Goal: Navigation & Orientation: Find specific page/section

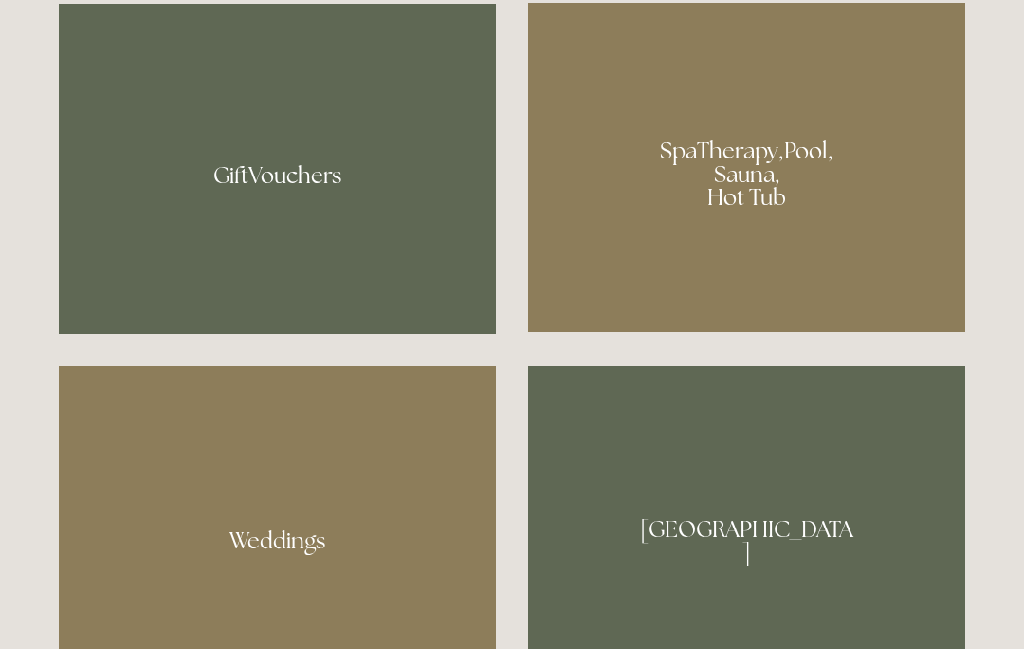
scroll to position [1436, 0]
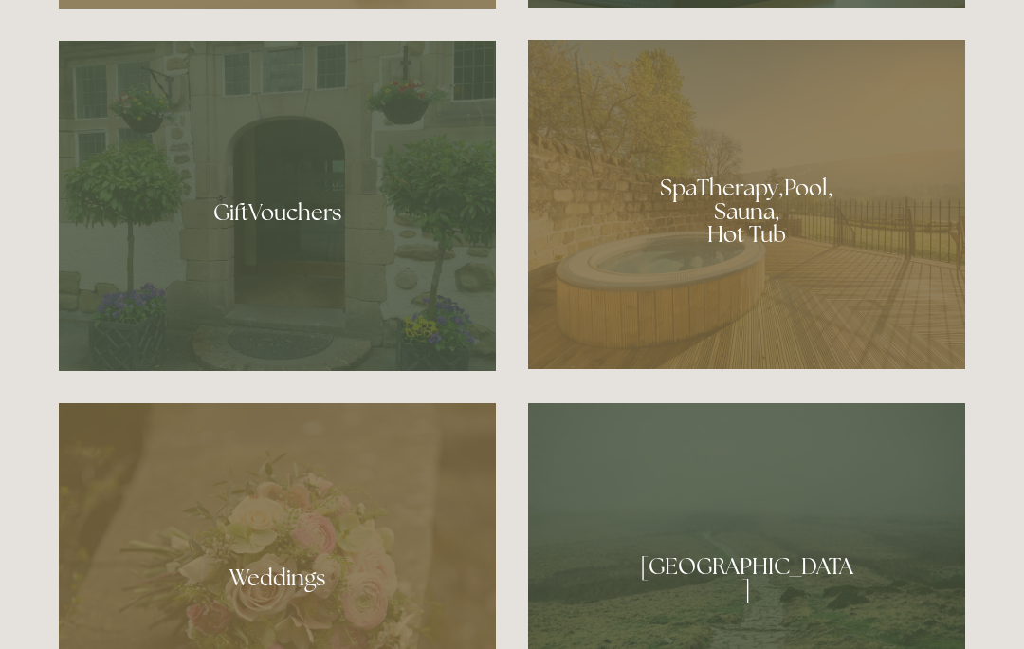
click at [772, 305] on div at bounding box center [746, 204] width 437 height 329
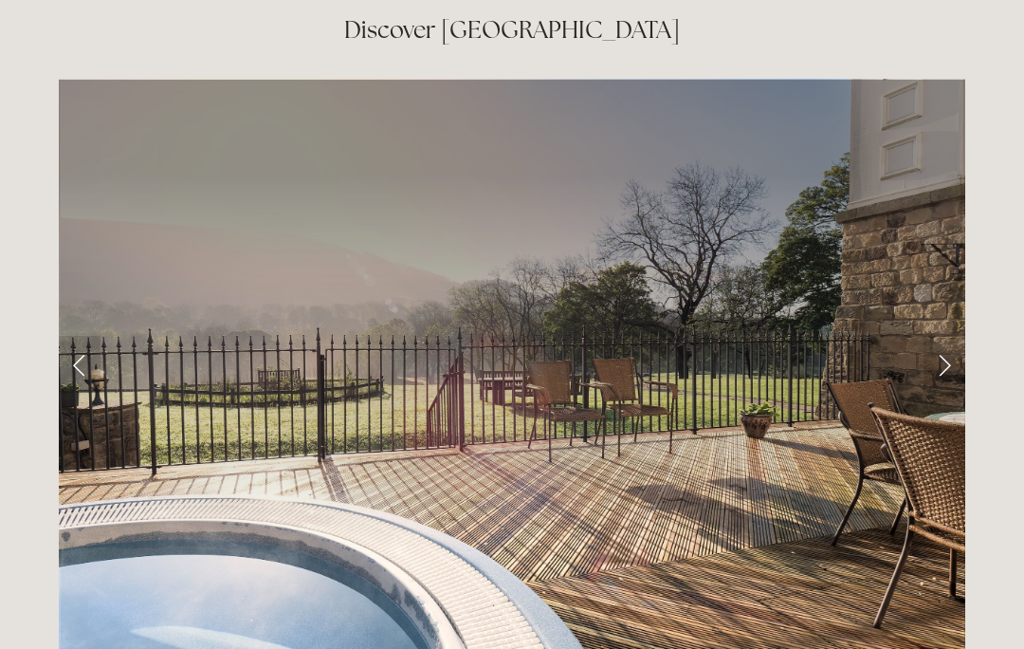
scroll to position [3053, 0]
click at [943, 336] on link "Next Slide" at bounding box center [945, 364] width 42 height 57
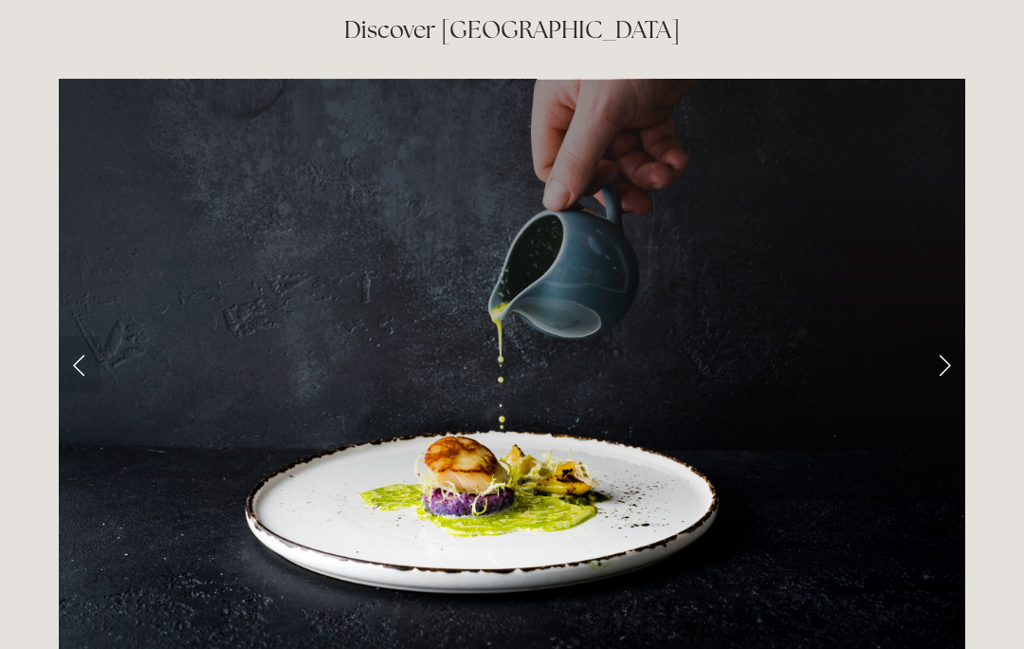
click at [946, 338] on link "Next Slide" at bounding box center [945, 364] width 42 height 57
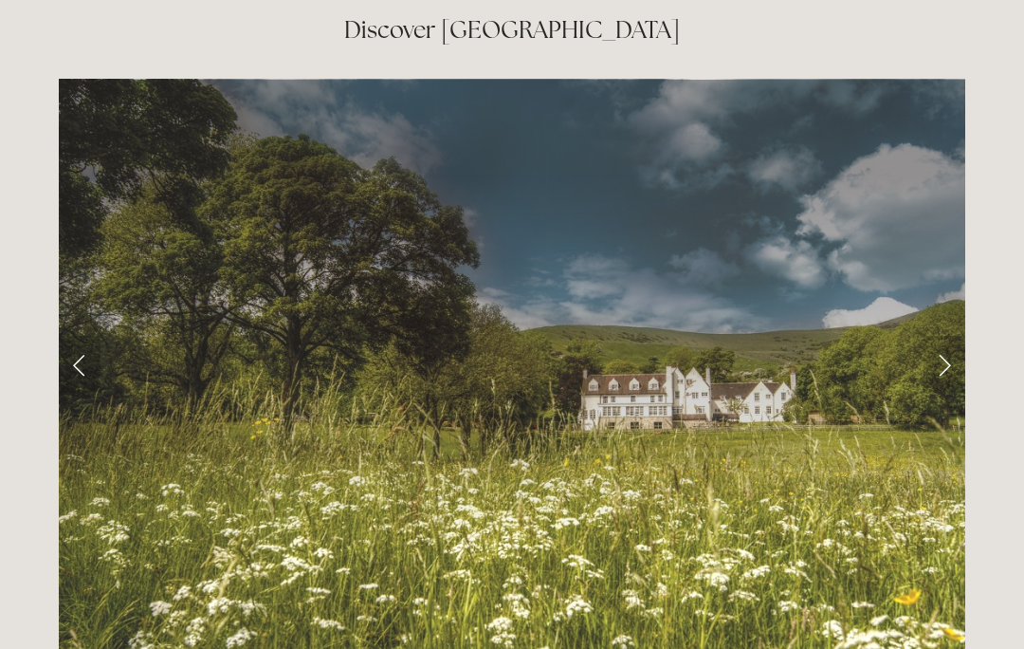
click at [953, 336] on link "Next Slide" at bounding box center [945, 364] width 42 height 57
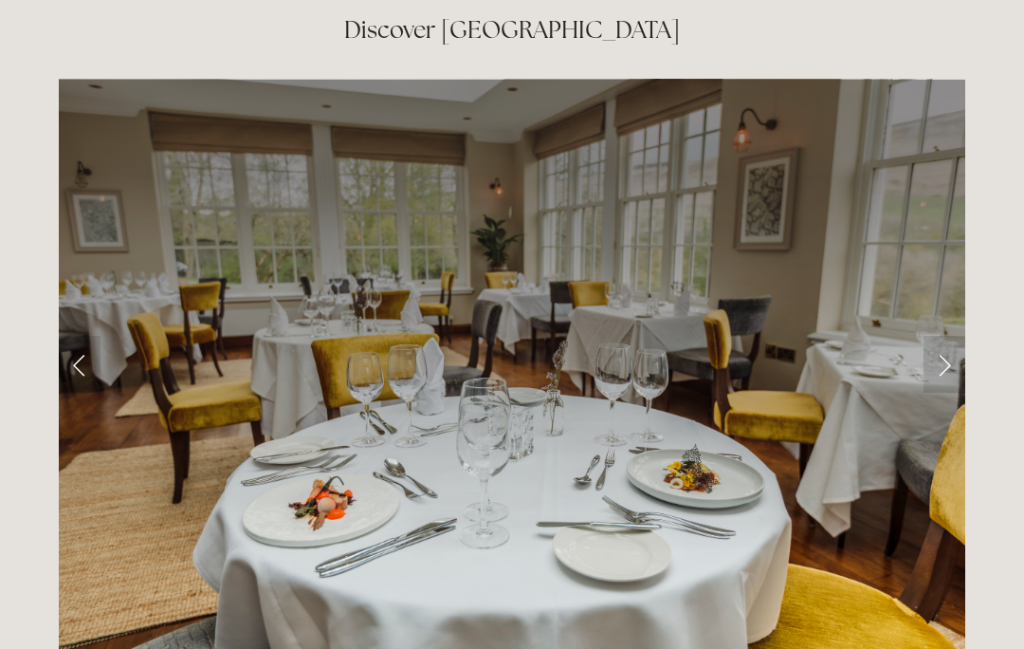
click at [943, 336] on link "Next Slide" at bounding box center [945, 364] width 42 height 57
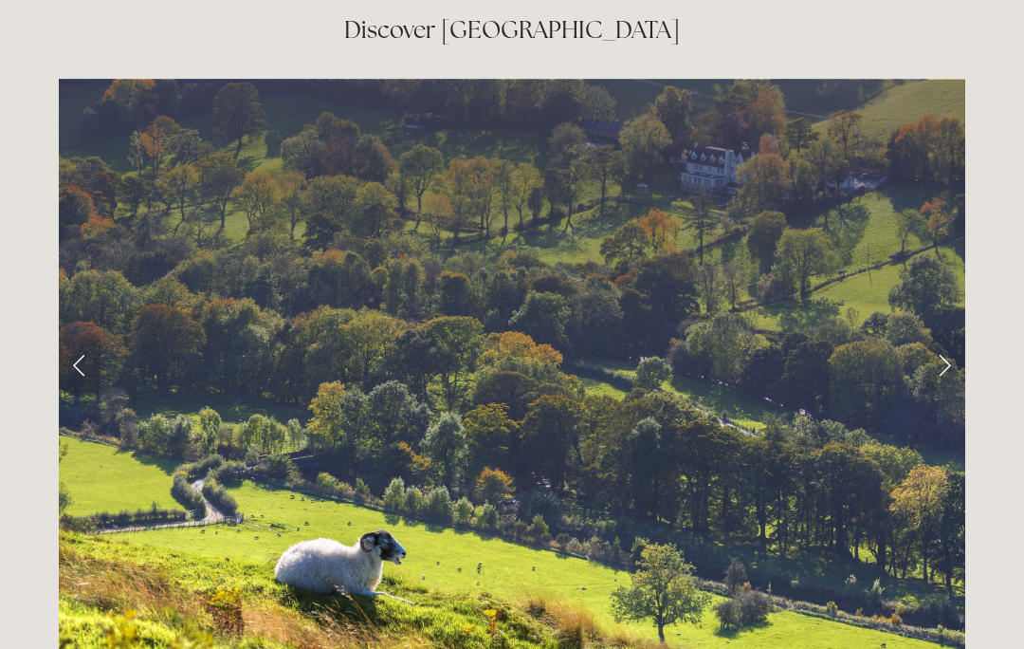
click at [948, 336] on link "Next Slide" at bounding box center [945, 364] width 42 height 57
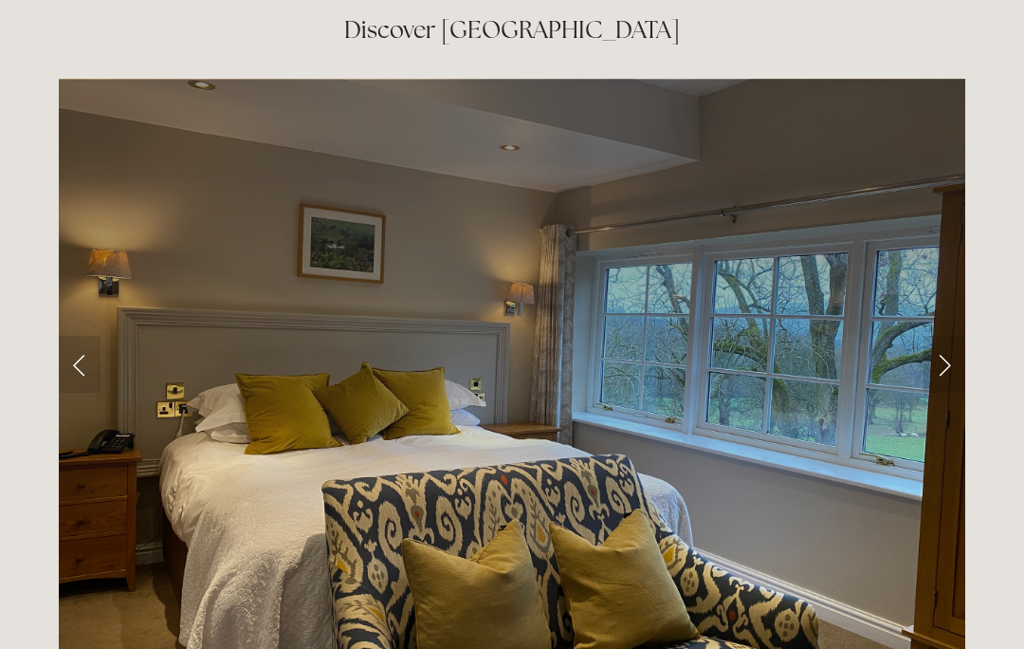
click at [948, 336] on link "Next Slide" at bounding box center [945, 364] width 42 height 57
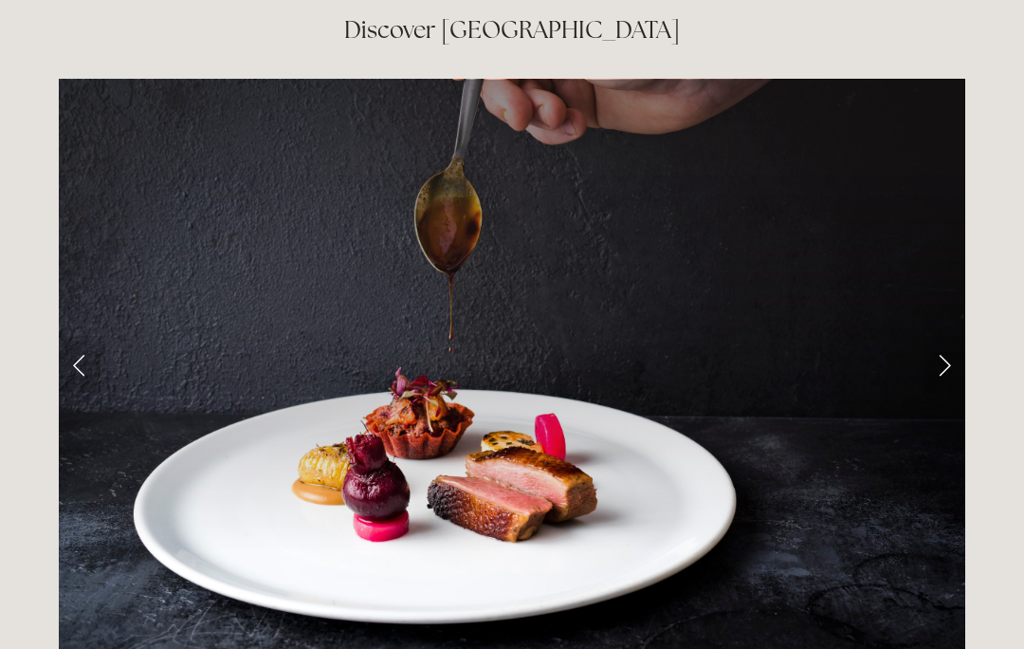
click at [957, 336] on link "Next Slide" at bounding box center [945, 364] width 42 height 57
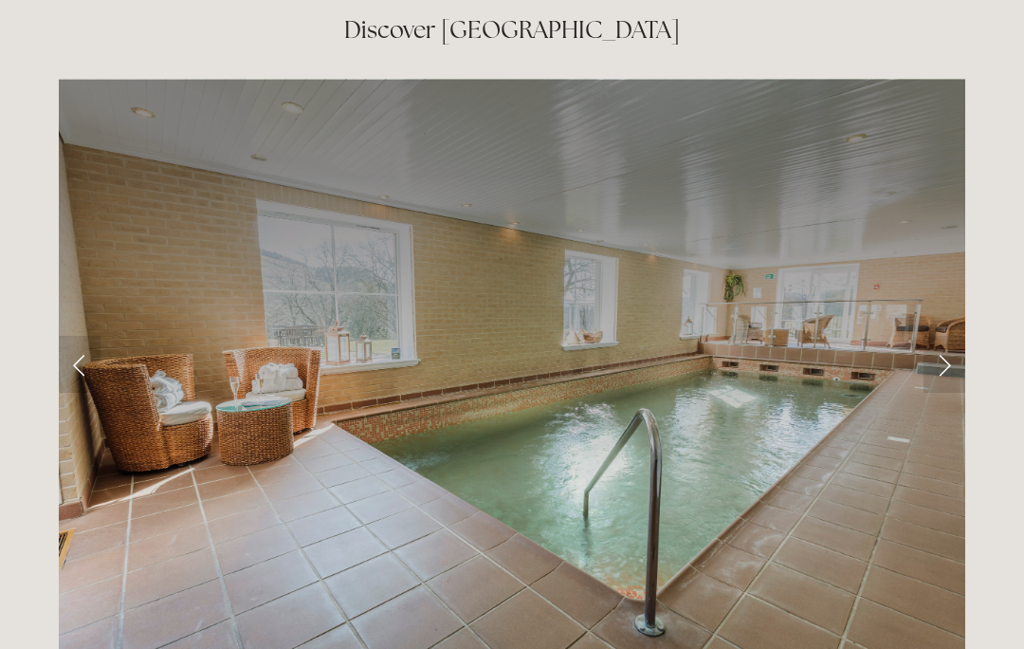
click at [959, 336] on link "Next Slide" at bounding box center [945, 364] width 42 height 57
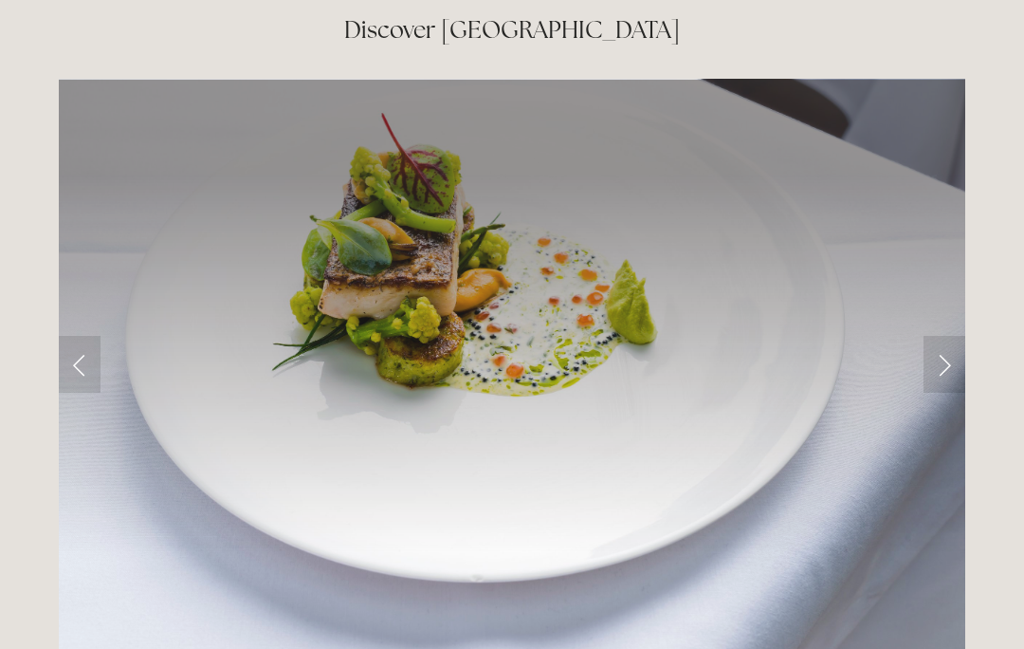
click at [955, 336] on link "Next Slide" at bounding box center [945, 364] width 42 height 57
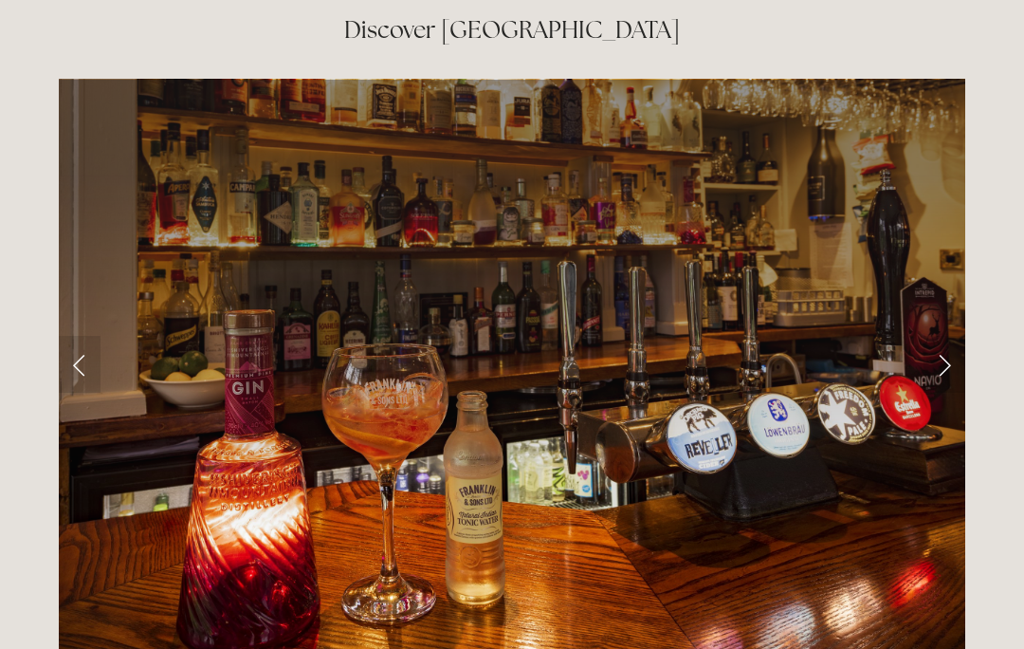
click at [948, 336] on link "Next Slide" at bounding box center [945, 364] width 42 height 57
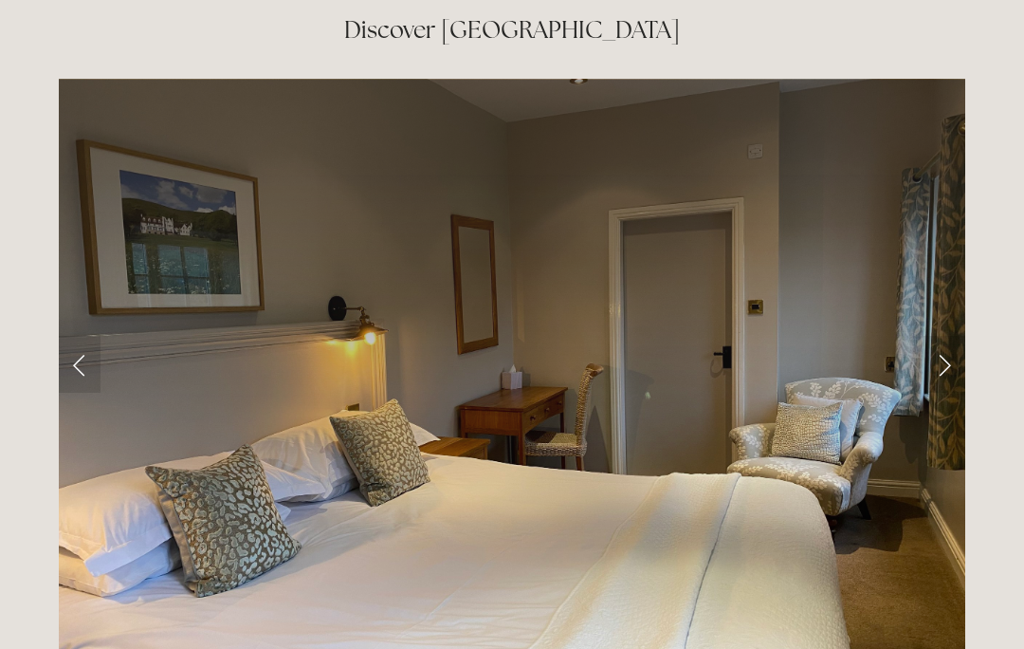
click at [958, 336] on link "Next Slide" at bounding box center [945, 364] width 42 height 57
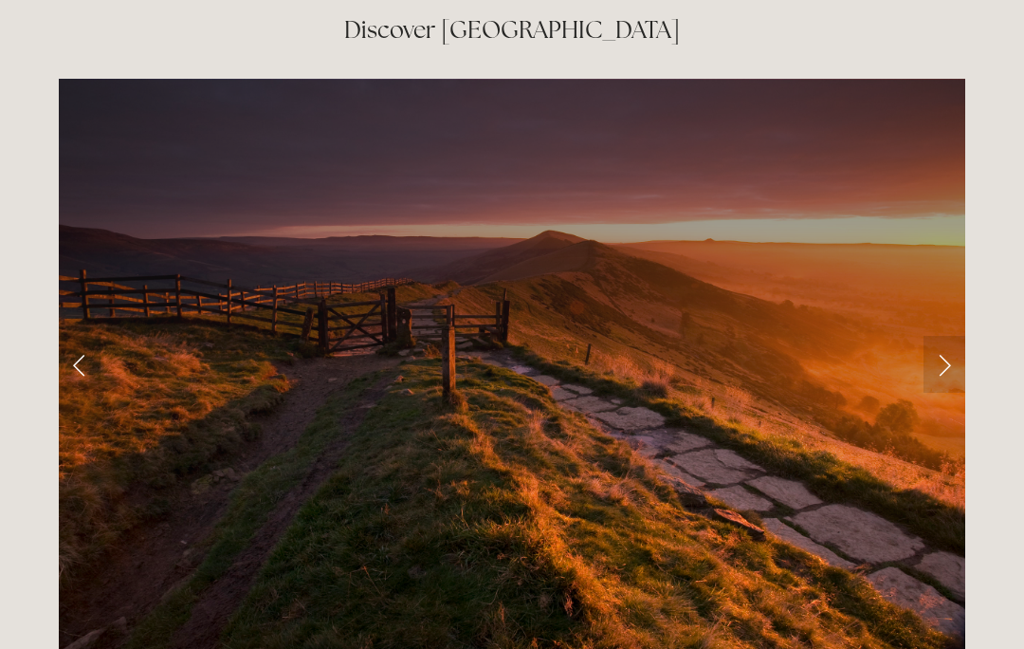
click at [946, 336] on link "Next Slide" at bounding box center [945, 364] width 42 height 57
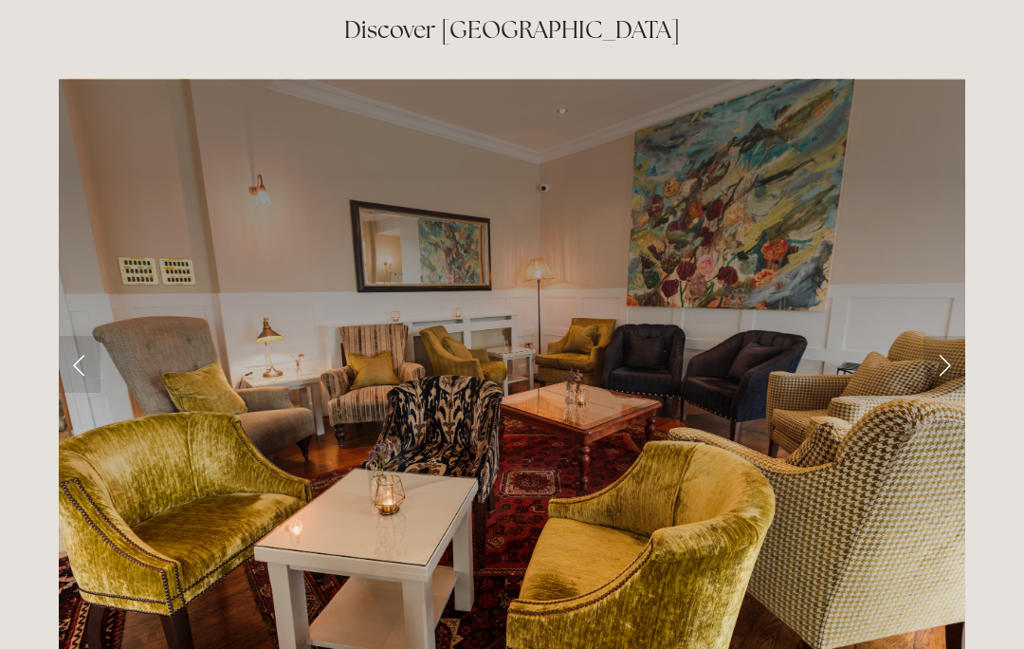
click at [944, 336] on link "Next Slide" at bounding box center [945, 364] width 42 height 57
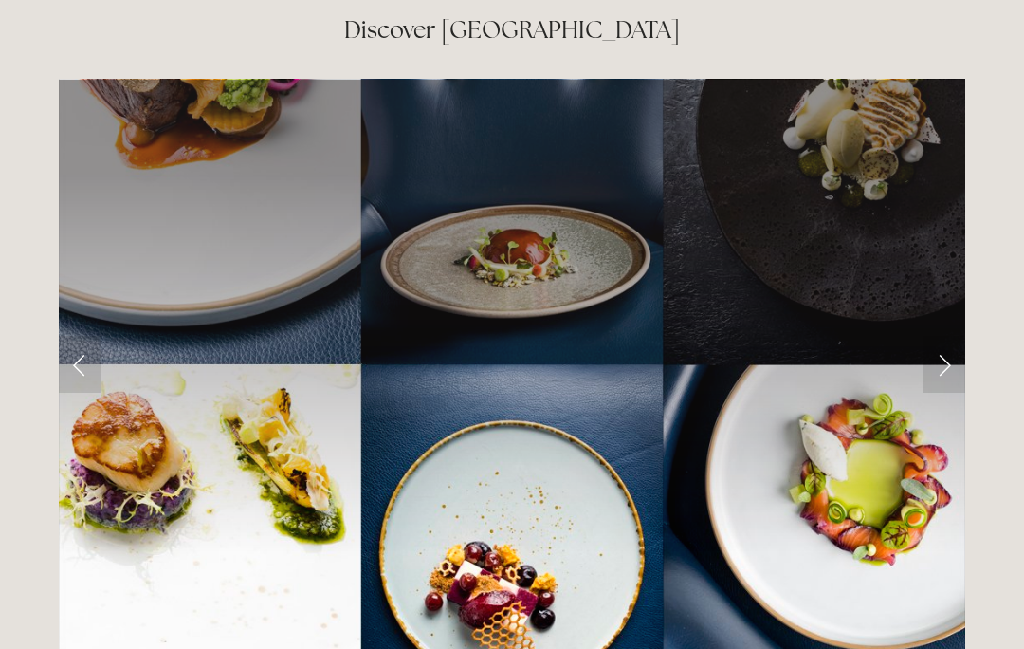
click at [956, 336] on link "Next Slide" at bounding box center [945, 364] width 42 height 57
click at [954, 338] on link "Next Slide" at bounding box center [945, 364] width 42 height 57
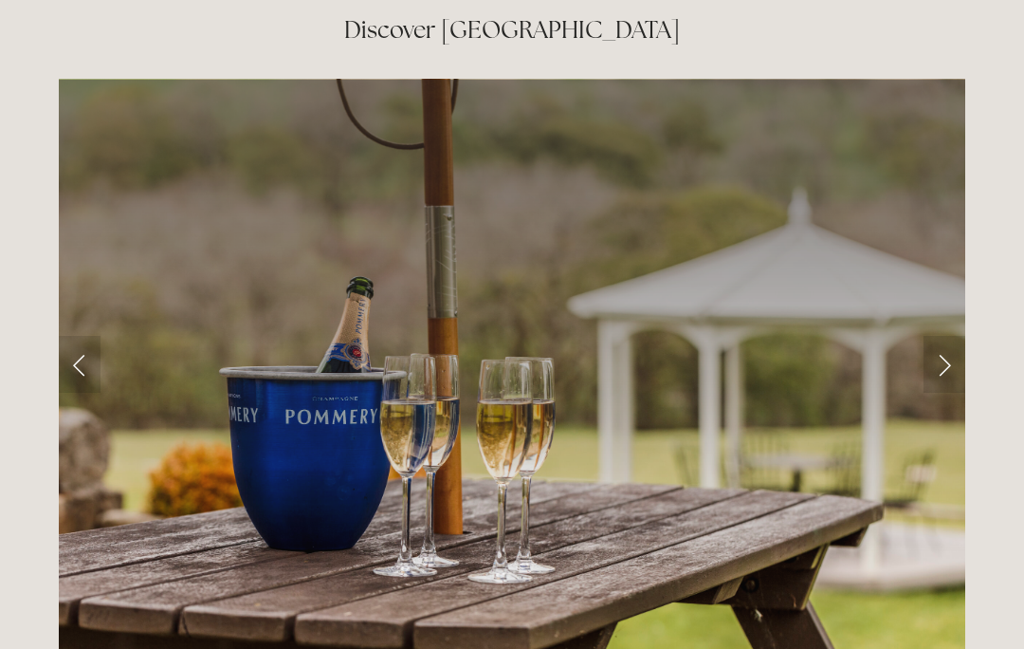
click at [947, 341] on link "Next Slide" at bounding box center [945, 364] width 42 height 57
click at [954, 336] on link "Next Slide" at bounding box center [945, 364] width 42 height 57
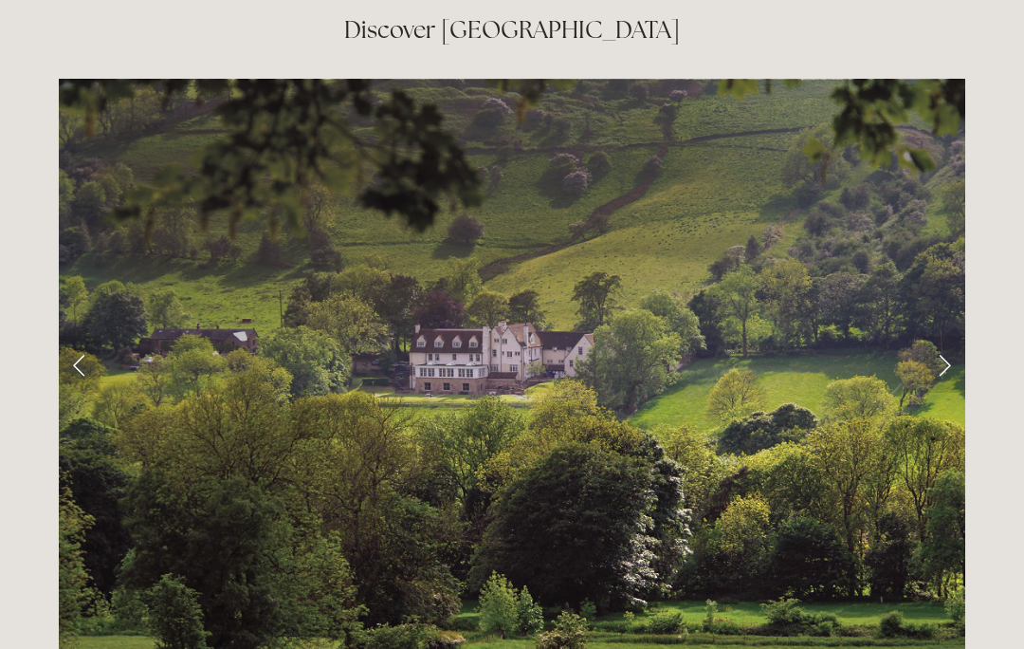
click at [954, 336] on link "Next Slide" at bounding box center [945, 364] width 42 height 57
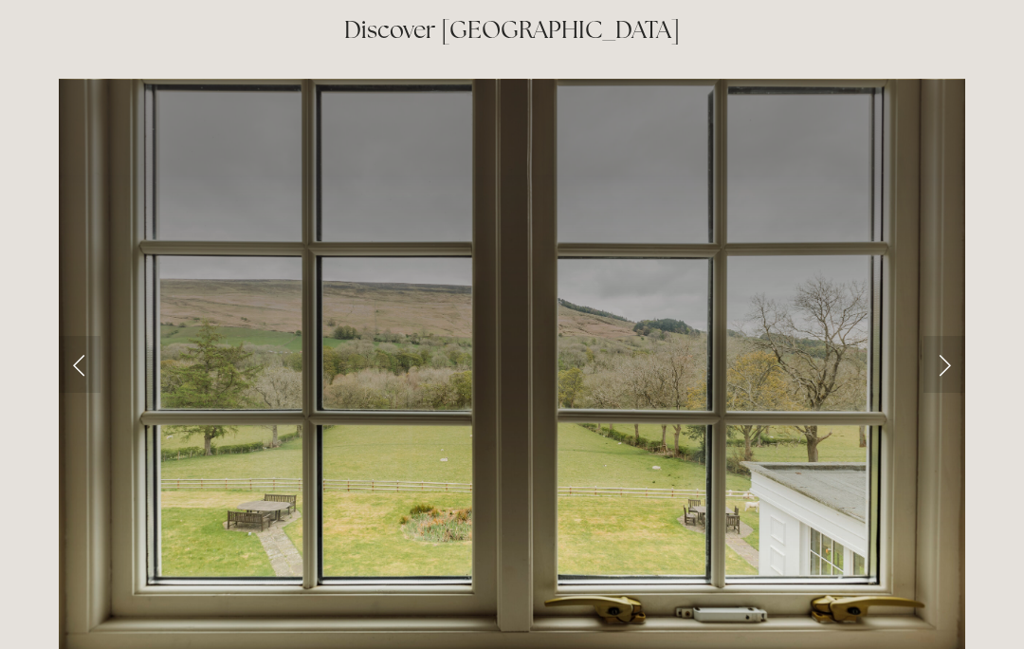
click at [959, 336] on link "Next Slide" at bounding box center [945, 364] width 42 height 57
click at [949, 336] on link "Next Slide" at bounding box center [945, 364] width 42 height 57
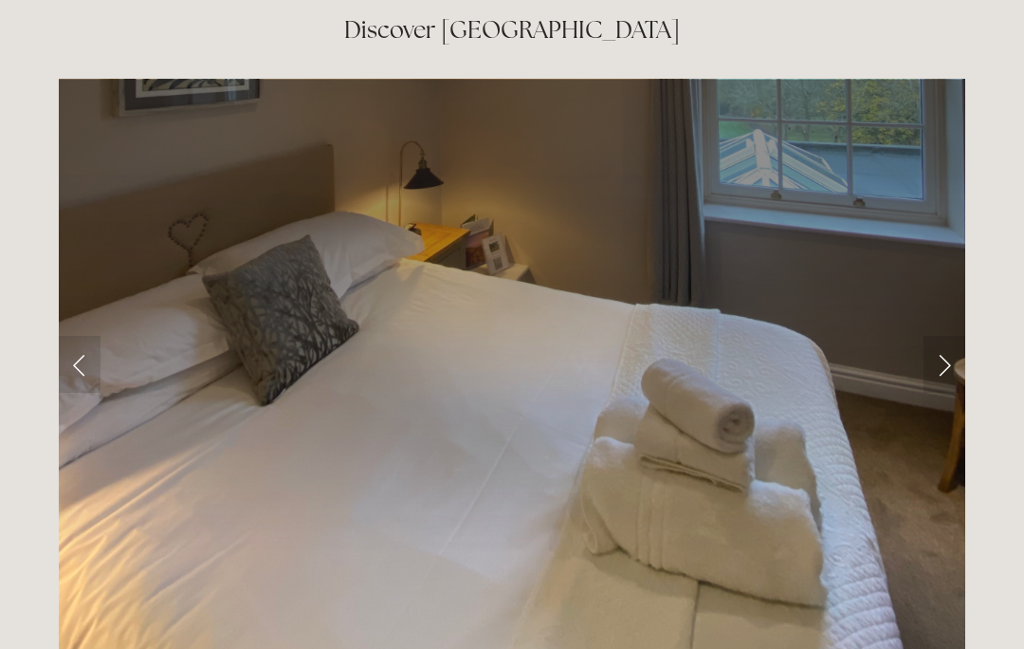
click at [946, 336] on link "Next Slide" at bounding box center [945, 364] width 42 height 57
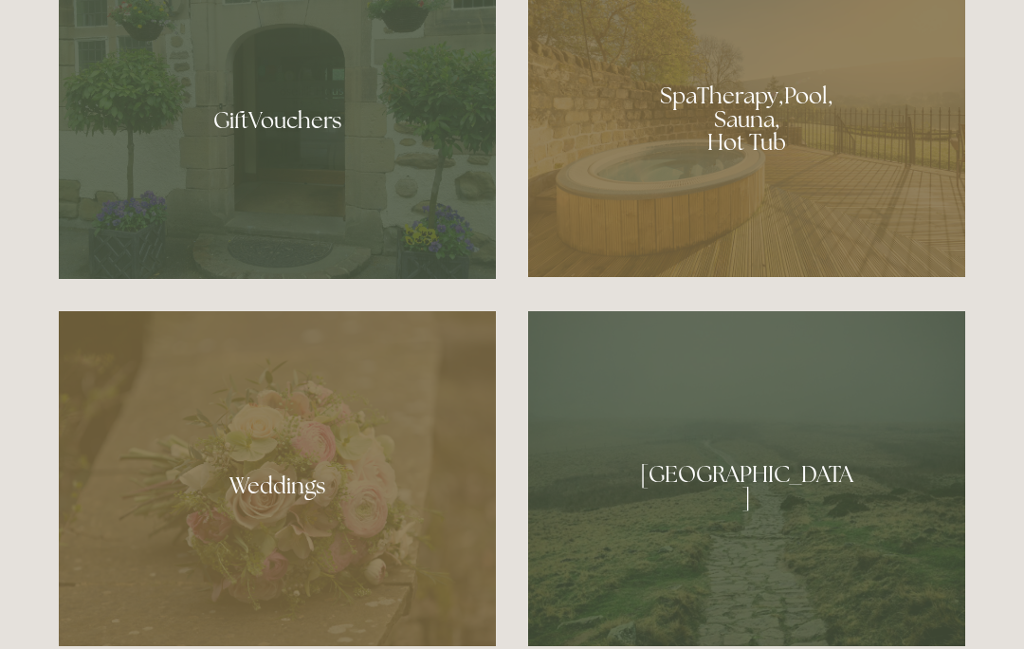
scroll to position [1526, 0]
